Goal: Information Seeking & Learning: Find specific fact

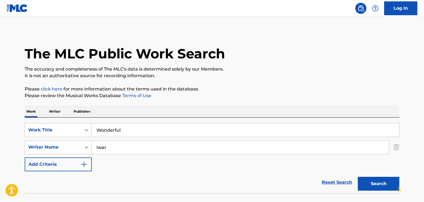
click at [185, 123] on input "Wonderful" at bounding box center [245, 129] width 307 height 13
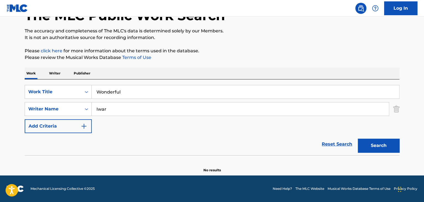
click at [185, 94] on input "Wonderful" at bounding box center [245, 91] width 307 height 13
type input "Kill The Ghost"
click at [357, 139] on button "Search" at bounding box center [378, 146] width 42 height 14
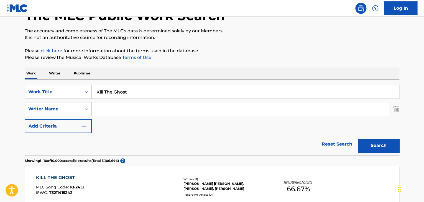
click at [63, 179] on div "KILL THE GHOST" at bounding box center [60, 177] width 48 height 7
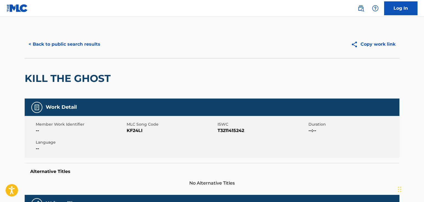
click at [135, 129] on span "KF24LI" at bounding box center [171, 130] width 89 height 7
copy span "KF24LI"
click at [86, 44] on button "< Back to public search results" at bounding box center [64, 44] width 79 height 14
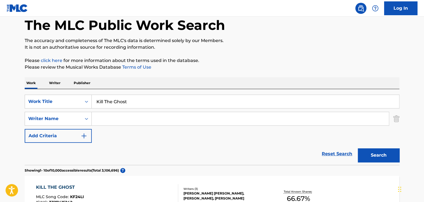
scroll to position [20, 0]
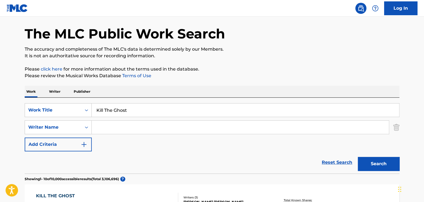
click at [161, 109] on input "Kill The Ghost" at bounding box center [245, 110] width 307 height 13
paste input "This Is What You Are"
type input "This Is What You Are"
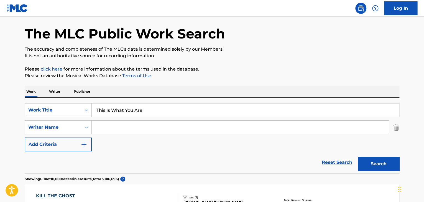
click at [168, 127] on input "Search Form" at bounding box center [240, 127] width 297 height 13
paste input "[PERSON_NAME]"
type input "[PERSON_NAME]"
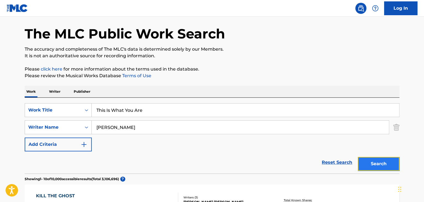
click at [386, 163] on button "Search" at bounding box center [378, 164] width 42 height 14
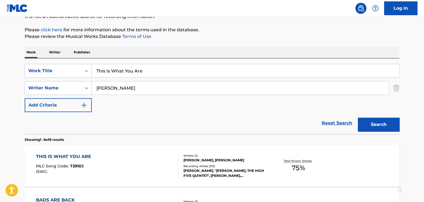
scroll to position [112, 0]
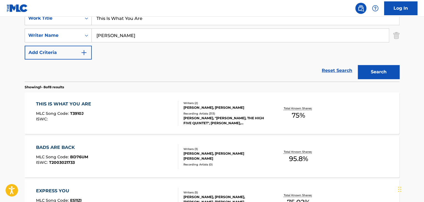
click at [87, 103] on div "THIS IS WHAT YOU ARE" at bounding box center [65, 104] width 58 height 7
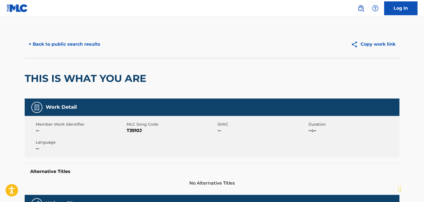
click at [138, 129] on span "T3910J" at bounding box center [171, 130] width 89 height 7
copy span "T3910J"
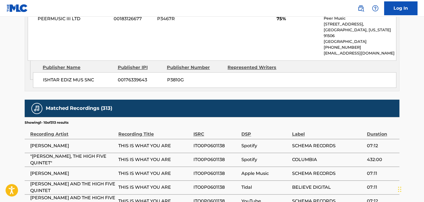
scroll to position [295, 0]
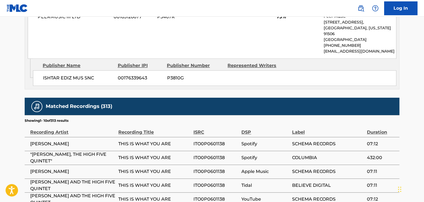
click at [69, 75] on span "ISHTAR EDIZ MUS SNC" at bounding box center [78, 78] width 71 height 7
copy div "ISHTAR EDIZ MUS SNC"
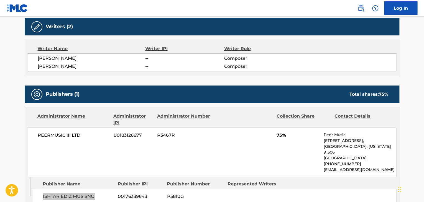
scroll to position [166, 0]
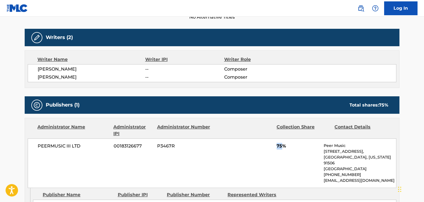
drag, startPoint x: 282, startPoint y: 146, endPoint x: 277, endPoint y: 148, distance: 5.9
click at [277, 148] on span "75%" at bounding box center [297, 146] width 43 height 7
copy span "75"
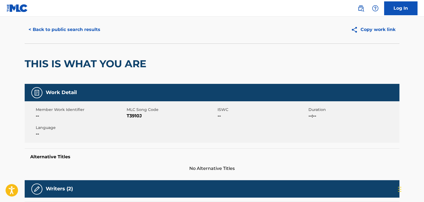
scroll to position [0, 0]
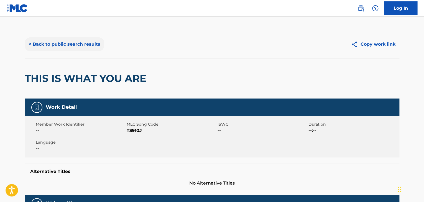
click at [93, 46] on button "< Back to public search results" at bounding box center [64, 44] width 79 height 14
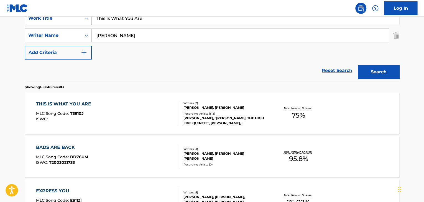
click at [141, 36] on input "[PERSON_NAME]" at bounding box center [240, 35] width 297 height 13
paste input "[PERSON_NAME]"
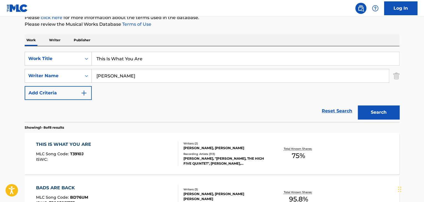
scroll to position [20, 0]
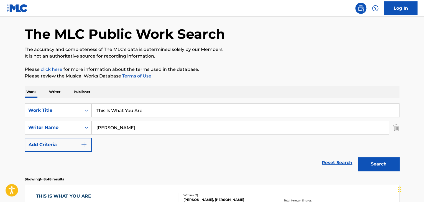
type input "[PERSON_NAME]"
click at [205, 105] on input "This Is What You Are" at bounding box center [245, 110] width 307 height 13
click at [204, 111] on input "This Is What You Are" at bounding box center [245, 110] width 307 height 13
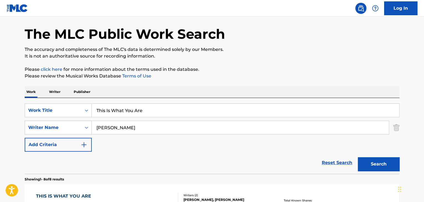
click at [204, 111] on input "This Is What You Are" at bounding box center [245, 110] width 307 height 13
paste input "Relics"
type input "Relics"
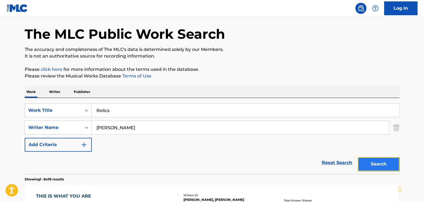
click at [386, 162] on button "Search" at bounding box center [378, 164] width 42 height 14
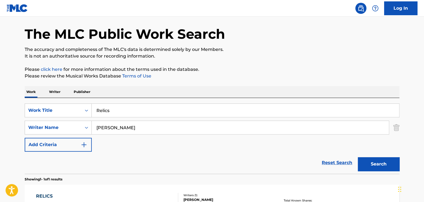
scroll to position [56, 0]
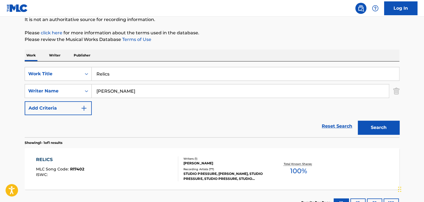
click at [53, 162] on div "RELICS" at bounding box center [60, 159] width 48 height 7
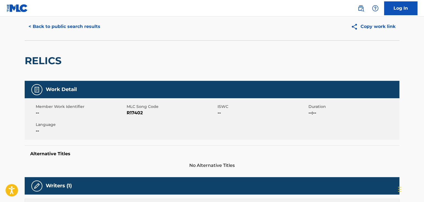
scroll to position [37, 0]
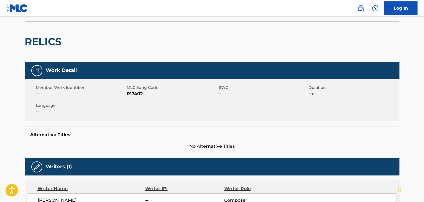
click at [134, 92] on span "R17402" at bounding box center [171, 94] width 89 height 7
copy span "R17402"
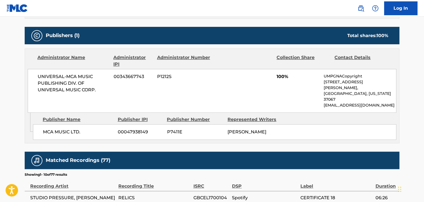
scroll to position [240, 0]
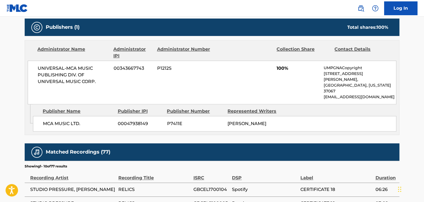
click at [58, 116] on div "MCA MUSIC LTD. 00047938149 P7411E [PERSON_NAME]" at bounding box center [214, 124] width 363 height 16
copy div "MCA MUSIC LTD."
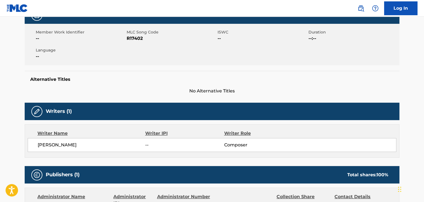
scroll to position [0, 0]
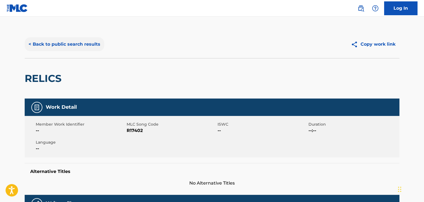
click at [69, 47] on button "< Back to public search results" at bounding box center [64, 44] width 79 height 14
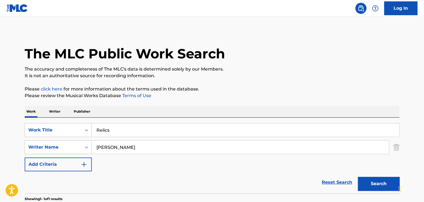
scroll to position [56, 0]
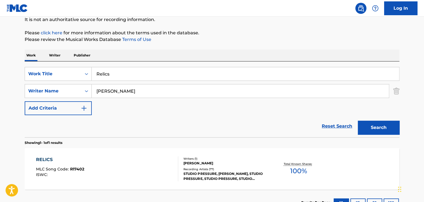
click at [154, 75] on input "Relics" at bounding box center [245, 73] width 307 height 13
click at [154, 74] on input "Relics" at bounding box center [245, 73] width 307 height 13
paste input "Childhood And Manhood"
type input "Childhood And Manhood"
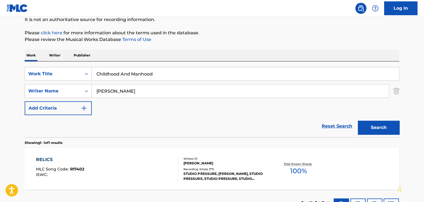
click at [226, 99] on div "SearchWithCriteria37528b48-6d23-4f5b-b9aa-d62ee6fb7ca9 Work Title Childhood And…" at bounding box center [212, 91] width 374 height 48
click at [226, 98] on div "SearchWithCriteria37528b48-6d23-4f5b-b9aa-d62ee6fb7ca9 Work Title Childhood And…" at bounding box center [212, 91] width 374 height 48
click at [229, 90] on input "[PERSON_NAME]" at bounding box center [240, 90] width 297 height 13
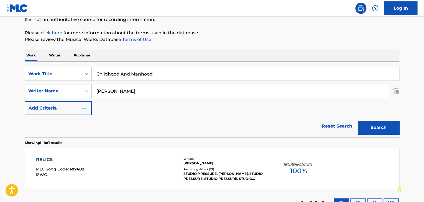
click at [229, 90] on input "[PERSON_NAME]" at bounding box center [240, 90] width 297 height 13
paste input "Morricone"
type input "Morricone"
click at [369, 124] on button "Search" at bounding box center [378, 128] width 42 height 14
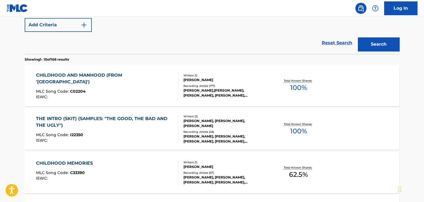
scroll to position [148, 0]
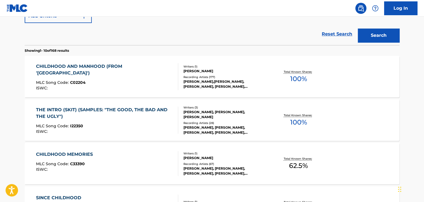
click at [97, 66] on div "CHILDHOOD AND MANHOOD (FROM '[GEOGRAPHIC_DATA]')" at bounding box center [105, 69] width 138 height 13
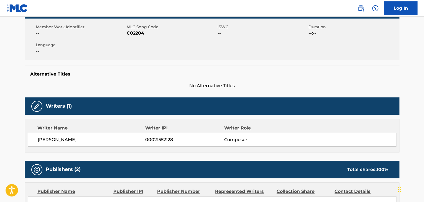
scroll to position [111, 0]
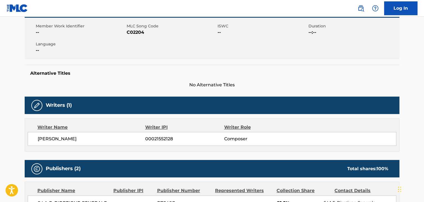
click at [137, 30] on span "C02204" at bounding box center [171, 32] width 89 height 7
copy span "C02204"
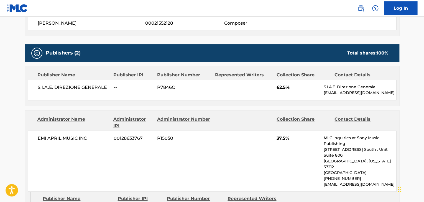
scroll to position [240, 0]
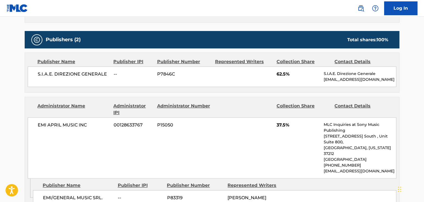
click at [68, 72] on span "S.I.A.E. DIREZIONE GENERALE" at bounding box center [74, 74] width 72 height 7
copy div "S.I.A.E. DIREZIONE GENERALE"
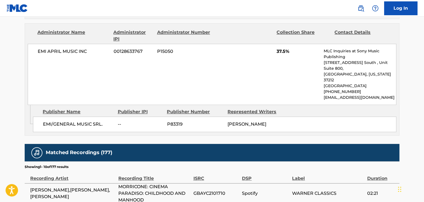
scroll to position [314, 0]
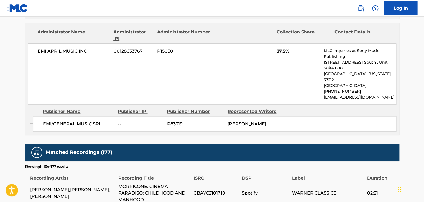
click at [74, 121] on span "EMI/GENERAL MUSIC SRL." at bounding box center [78, 124] width 71 height 7
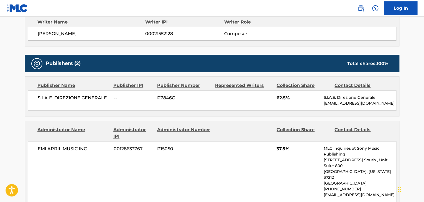
scroll to position [203, 0]
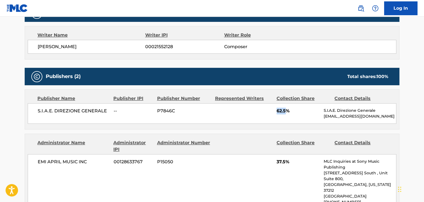
drag, startPoint x: 284, startPoint y: 110, endPoint x: 276, endPoint y: 112, distance: 8.8
click at [276, 112] on div "S.I.A.E. DIREZIONE GENERALE -- P7846C 62.5% S.I.A.E. Direzione Generale [EMAIL_…" at bounding box center [212, 113] width 368 height 20
copy span "62.5"
drag, startPoint x: 285, startPoint y: 163, endPoint x: 277, endPoint y: 163, distance: 8.3
click at [277, 163] on span "37.5%" at bounding box center [297, 162] width 43 height 7
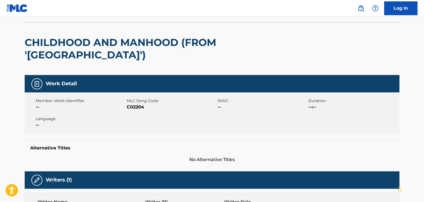
scroll to position [0, 0]
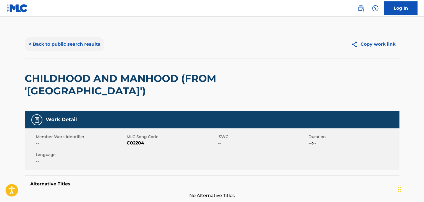
click at [93, 46] on button "< Back to public search results" at bounding box center [64, 44] width 79 height 14
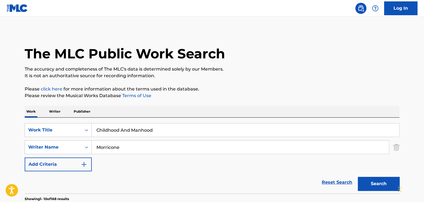
click at [143, 126] on input "Childhood And Manhood" at bounding box center [245, 129] width 307 height 13
paste input "Spooky Movies"
type input "Spooky Movies"
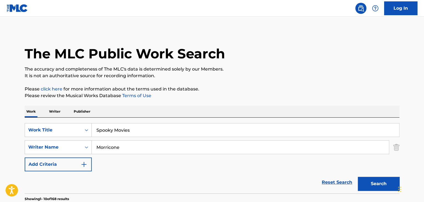
click at [227, 150] on input "Morricone" at bounding box center [240, 147] width 297 height 13
paste input "[PERSON_NAME]"
click at [381, 182] on button "Search" at bounding box center [378, 184] width 42 height 14
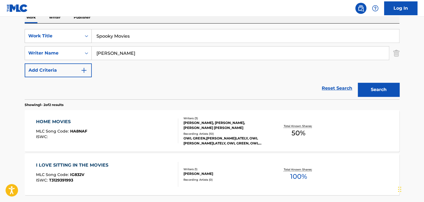
scroll to position [13, 0]
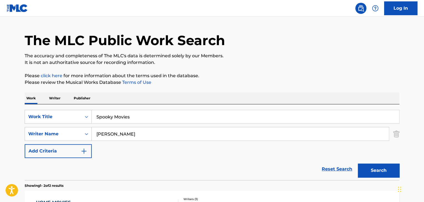
click at [148, 136] on input "[PERSON_NAME]" at bounding box center [240, 133] width 297 height 13
paste input "[PERSON_NAME] [PERSON_NAME]"
drag, startPoint x: 126, startPoint y: 135, endPoint x: 93, endPoint y: 142, distance: 33.9
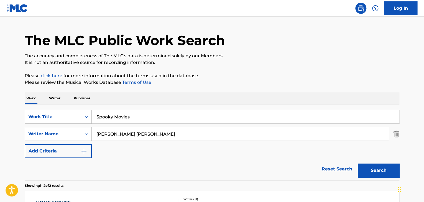
click at [93, 142] on div "SearchWithCriteria37528b48-6d23-4f5b-b9aa-d62ee6fb7ca9 Work Title Spooky Movies…" at bounding box center [212, 134] width 374 height 48
type input "[PERSON_NAME]"
click at [379, 171] on button "Search" at bounding box center [378, 171] width 42 height 14
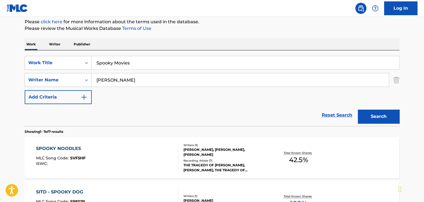
scroll to position [0, 0]
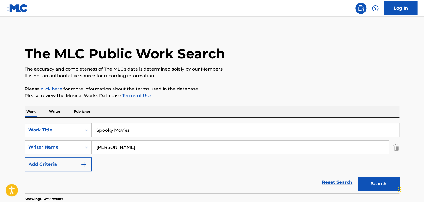
click at [127, 129] on input "Spooky Movies" at bounding box center [245, 129] width 307 height 13
click at [127, 128] on input "Spooky Movies" at bounding box center [245, 129] width 307 height 13
paste input "part i - altar"
type input "part i - altar"
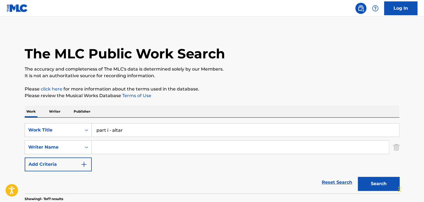
click at [357, 177] on button "Search" at bounding box center [378, 184] width 42 height 14
click at [120, 125] on input "part i - altar" at bounding box center [245, 129] width 307 height 13
paste input "Mocca Swing"
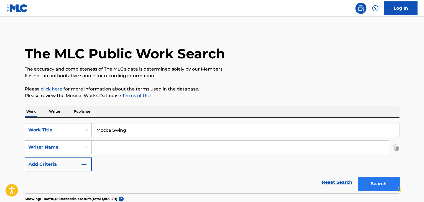
type input "Mocca Swing"
click at [377, 183] on button "Search" at bounding box center [378, 184] width 42 height 14
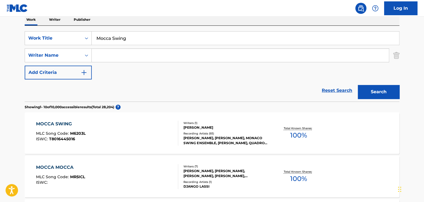
scroll to position [92, 0]
click at [66, 124] on div "MOCCA SWING" at bounding box center [61, 123] width 50 height 7
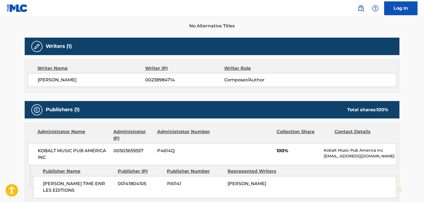
scroll to position [111, 0]
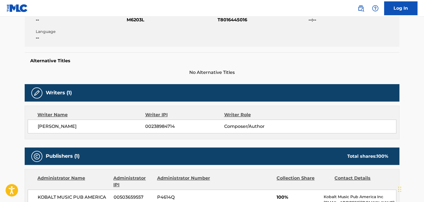
click at [52, 127] on span "[PERSON_NAME]" at bounding box center [91, 126] width 107 height 7
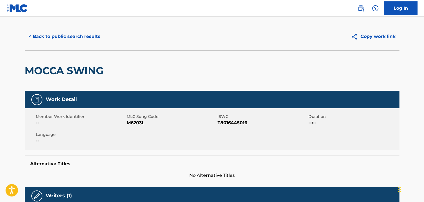
scroll to position [0, 0]
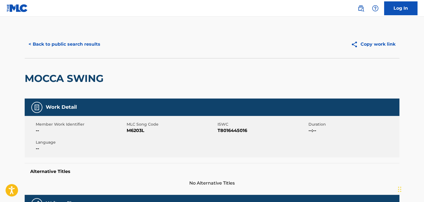
click at [138, 131] on span "M6203L" at bounding box center [171, 130] width 89 height 7
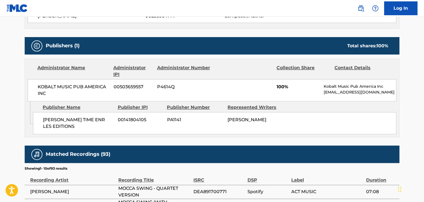
scroll to position [222, 0]
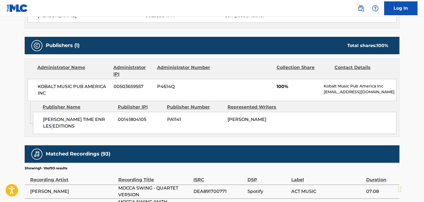
click at [60, 127] on span "[PERSON_NAME] TIME ENR LES EDITIONS" at bounding box center [78, 122] width 71 height 13
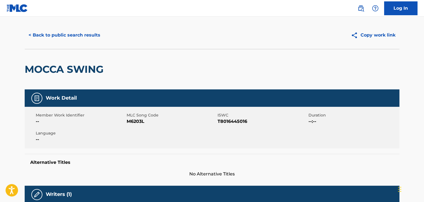
scroll to position [0, 0]
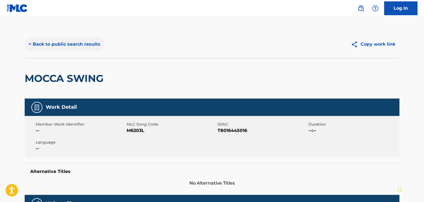
click at [85, 44] on button "< Back to public search results" at bounding box center [64, 44] width 79 height 14
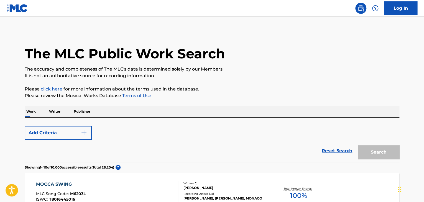
scroll to position [92, 0]
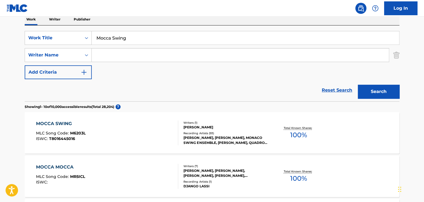
click at [168, 37] on input "Mocca Swing" at bounding box center [245, 37] width 307 height 13
paste input "Quiereme"
type input "Quiereme"
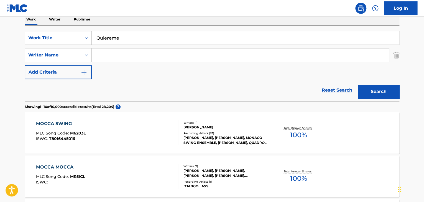
click at [127, 59] on input "Search Form" at bounding box center [240, 54] width 297 height 13
paste input "[PERSON_NAME]"
type input "[PERSON_NAME]"
click at [374, 89] on button "Search" at bounding box center [378, 92] width 42 height 14
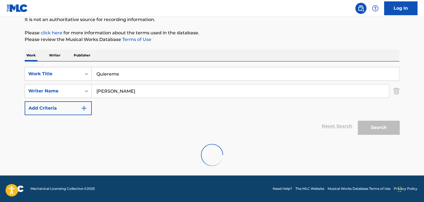
scroll to position [38, 0]
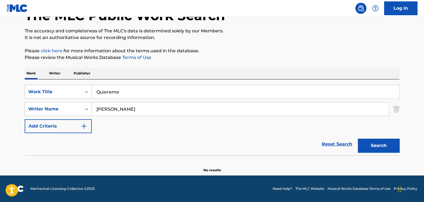
click at [197, 91] on input "Quiereme" at bounding box center [245, 91] width 307 height 13
type input "driving me crazy"
type input "v"
paste input "[PERSON_NAME]"
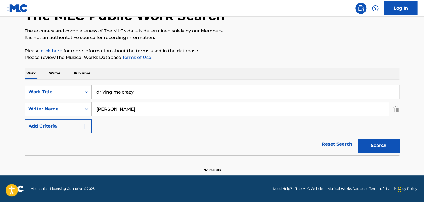
type input "[PERSON_NAME]"
click at [357, 139] on button "Search" at bounding box center [378, 146] width 42 height 14
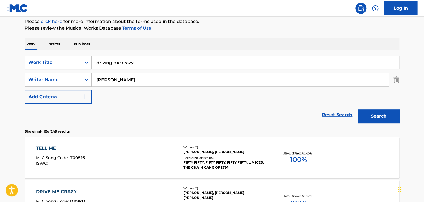
scroll to position [0, 0]
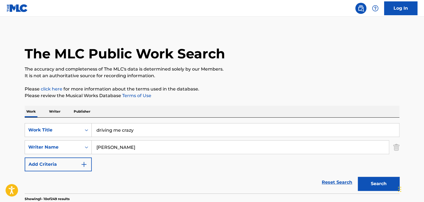
click at [134, 129] on input "driving me crazy" at bounding box center [245, 129] width 307 height 13
paste input "Hiraeth"
type input "Hiraeth"
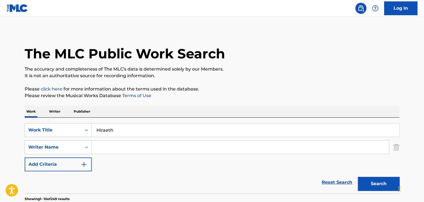
click at [357, 177] on button "Search" at bounding box center [378, 184] width 42 height 14
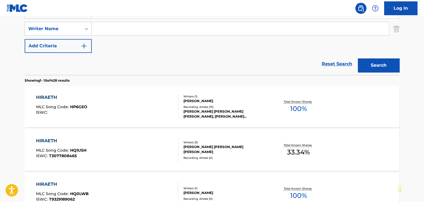
scroll to position [111, 0]
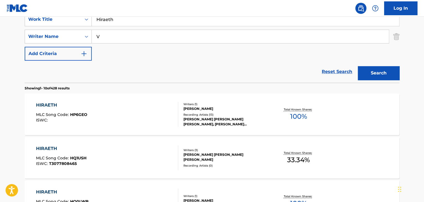
click at [195, 35] on input "V" at bounding box center [240, 36] width 297 height 13
click at [134, 38] on input "V" at bounding box center [240, 36] width 297 height 13
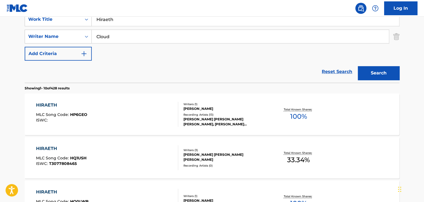
type input "Cloud"
click at [357, 66] on button "Search" at bounding box center [378, 73] width 42 height 14
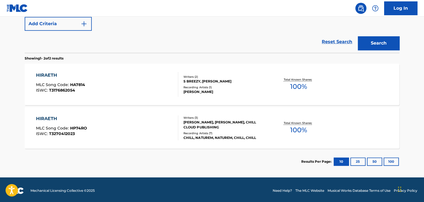
scroll to position [143, 0]
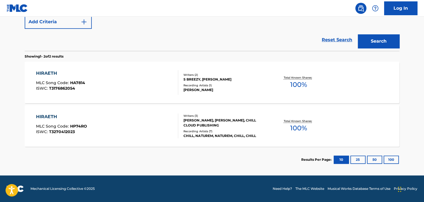
click at [52, 71] on div "HIRAETH" at bounding box center [60, 73] width 49 height 7
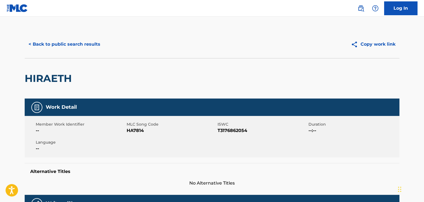
click at [129, 129] on span "HA7814" at bounding box center [171, 130] width 89 height 7
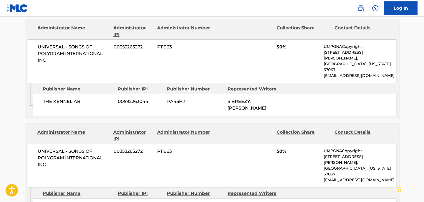
scroll to position [256, 0]
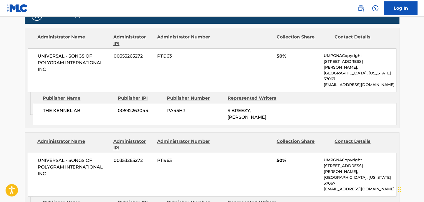
click at [63, 107] on span "THE KENNEL AB" at bounding box center [78, 110] width 71 height 7
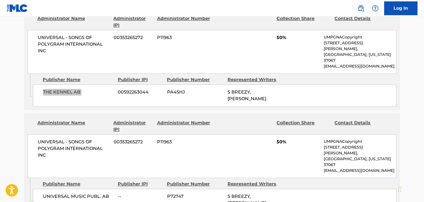
scroll to position [275, 0]
click at [77, 193] on span "UNIVERSAL MUSIC PUBL. AB" at bounding box center [78, 196] width 71 height 7
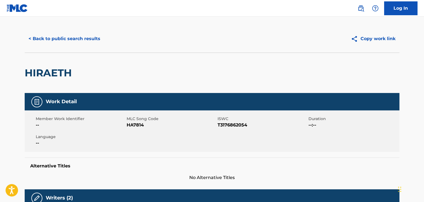
scroll to position [0, 0]
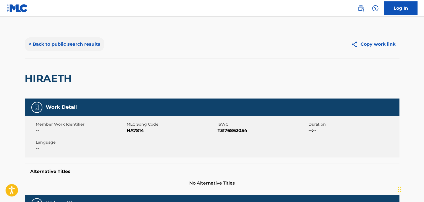
click at [76, 42] on button "< Back to public search results" at bounding box center [64, 44] width 79 height 14
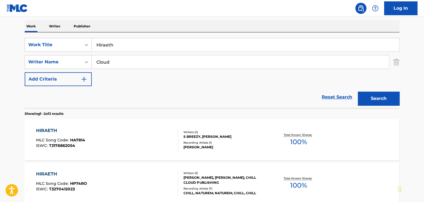
scroll to position [55, 0]
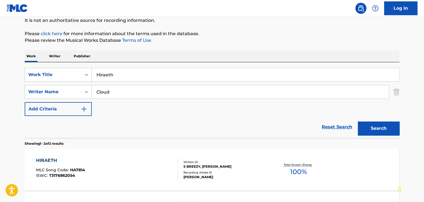
click at [130, 72] on input "Hiraeth" at bounding box center [245, 74] width 307 height 13
paste input "Interior Music 001"
type input "Interior Music 001"
click at [357, 122] on button "Search" at bounding box center [378, 129] width 42 height 14
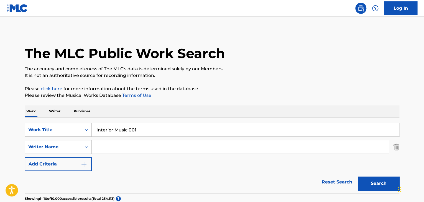
scroll to position [0, 0]
click at [145, 131] on input "Interior Music 001" at bounding box center [245, 129] width 307 height 13
paste input "Overture (For Other Halfs)"
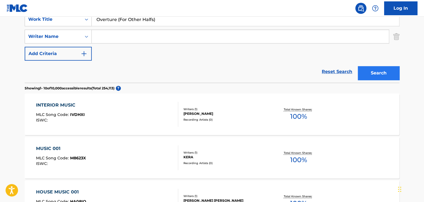
type input "Overture (For Other Halfs)"
click at [382, 72] on button "Search" at bounding box center [378, 73] width 42 height 14
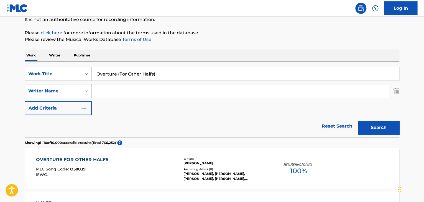
scroll to position [111, 0]
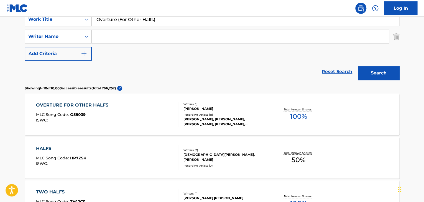
click at [95, 104] on div "OVERTURE FOR OTHER HALFS" at bounding box center [73, 105] width 75 height 7
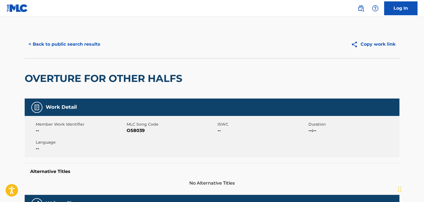
click at [130, 128] on span "O58039" at bounding box center [171, 130] width 89 height 7
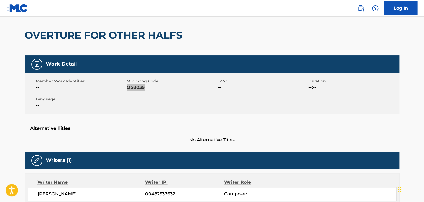
scroll to position [111, 0]
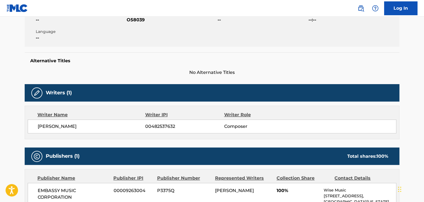
click at [93, 127] on span "[PERSON_NAME]" at bounding box center [91, 126] width 107 height 7
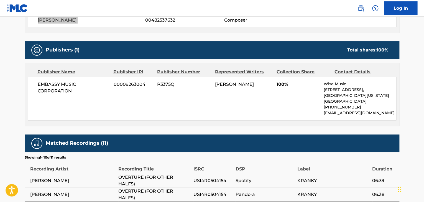
scroll to position [222, 0]
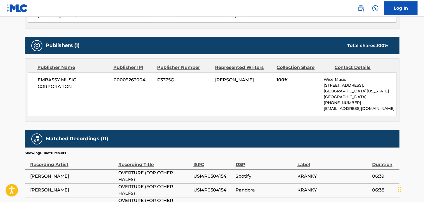
click at [64, 88] on span "EMBASSY MUSIC CORPORATION" at bounding box center [74, 83] width 72 height 13
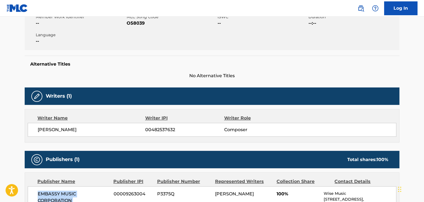
scroll to position [0, 0]
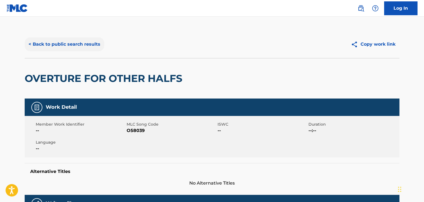
click at [92, 42] on button "< Back to public search results" at bounding box center [64, 44] width 79 height 14
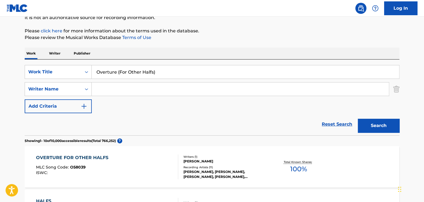
scroll to position [55, 0]
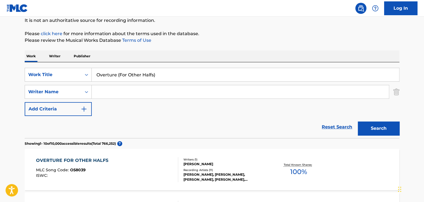
click at [147, 76] on input "Overture (For Other Halfs)" at bounding box center [245, 74] width 307 height 13
type input "Anew"
type input "[PERSON_NAME]"
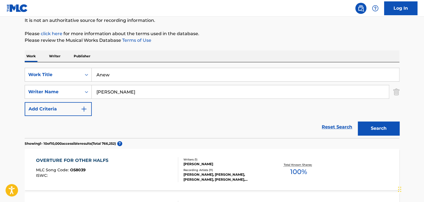
click at [357, 122] on button "Search" at bounding box center [378, 129] width 42 height 14
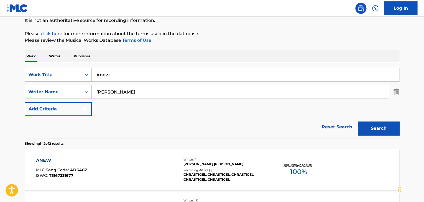
click at [45, 160] on div "ANEW" at bounding box center [61, 160] width 51 height 7
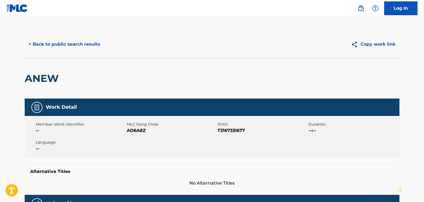
click at [142, 132] on span "AD6A8Z" at bounding box center [171, 130] width 89 height 7
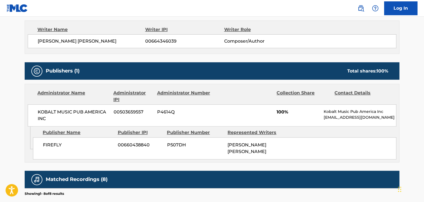
scroll to position [203, 0]
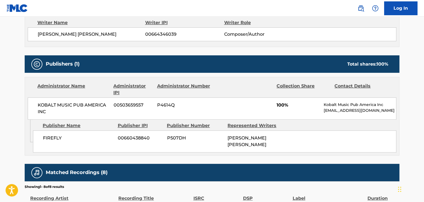
click at [49, 138] on span "FIREFLY" at bounding box center [78, 138] width 71 height 7
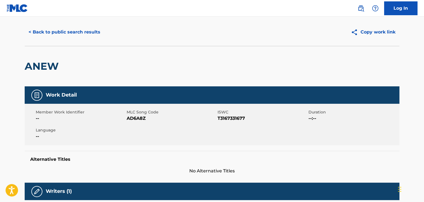
scroll to position [0, 0]
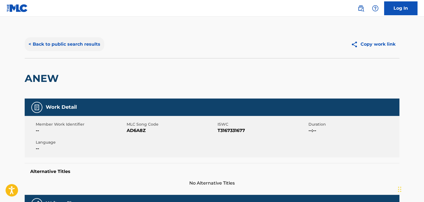
click at [87, 47] on button "< Back to public search results" at bounding box center [64, 44] width 79 height 14
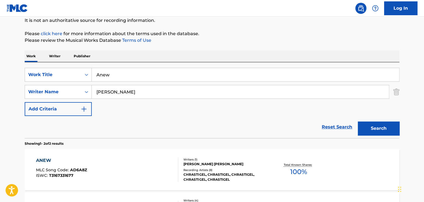
click at [154, 78] on input "Anew" at bounding box center [245, 74] width 307 height 13
paste input "Wake Up Alone"
type input "Wake Up Alone"
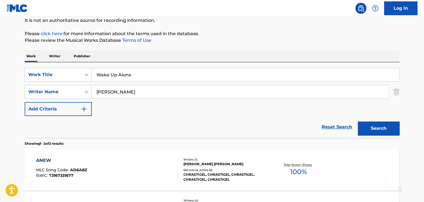
click at [126, 96] on input "[PERSON_NAME]" at bounding box center [240, 91] width 297 height 13
paste input "[PERSON_NAME]"
type input "[PERSON_NAME]"
click at [373, 123] on button "Search" at bounding box center [378, 129] width 42 height 14
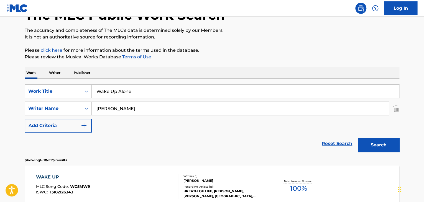
scroll to position [0, 0]
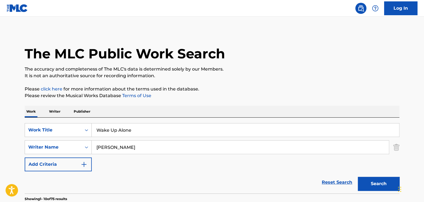
click at [163, 132] on input "Wake Up Alone" at bounding box center [245, 129] width 307 height 13
click at [164, 132] on input "Wake Up Alone" at bounding box center [245, 129] width 307 height 13
paste input "Peaceful Journey"
click at [373, 183] on button "Search" at bounding box center [378, 184] width 42 height 14
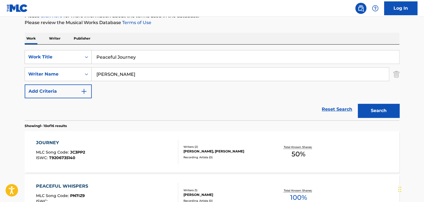
scroll to position [37, 0]
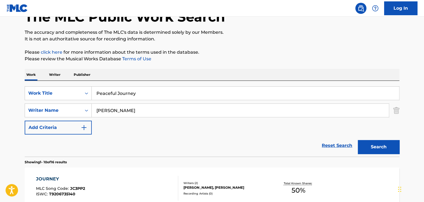
click at [120, 96] on input "Peaceful Journey" at bounding box center [245, 93] width 307 height 13
paste input "Arcturian Gamelan"
type input "Arcturian Gamelan"
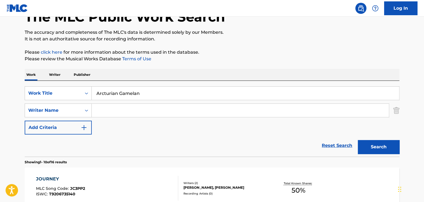
click at [357, 140] on button "Search" at bounding box center [378, 147] width 42 height 14
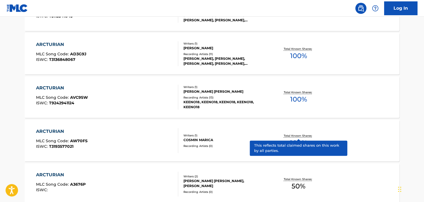
scroll to position [222, 0]
